Goal: Go to known website: Access a specific website the user already knows

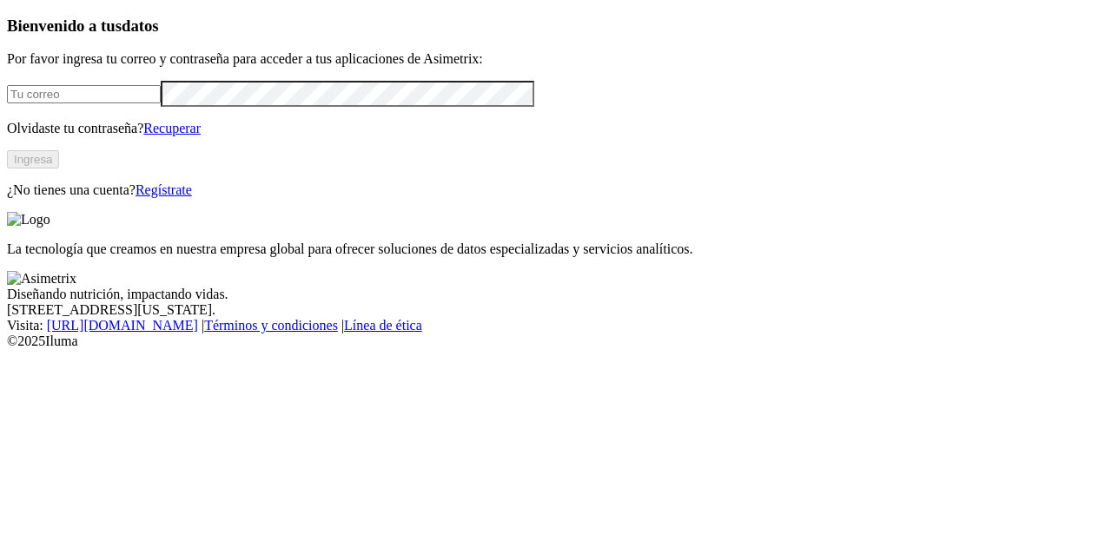
type input "[EMAIL_ADDRESS][DOMAIN_NAME]"
click at [59, 169] on button "Ingresa" at bounding box center [33, 159] width 52 height 18
